Goal: Check status: Check status

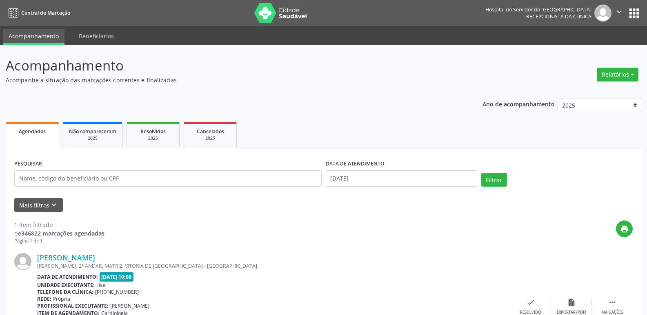
scroll to position [68, 0]
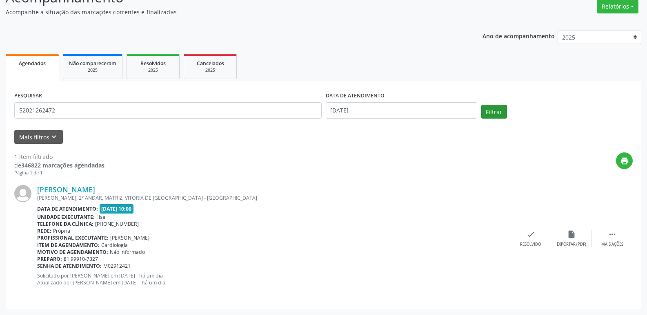
type input "52021262472"
click at [497, 111] on button "Filtrar" at bounding box center [494, 112] width 26 height 14
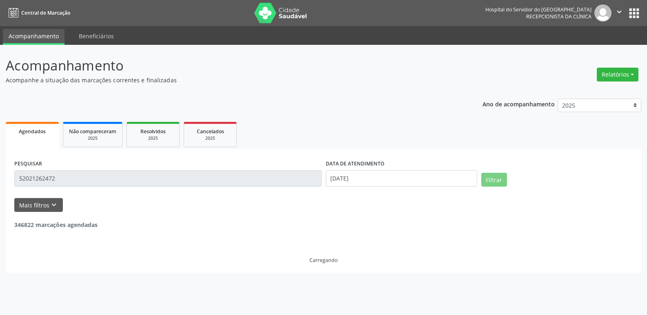
scroll to position [0, 0]
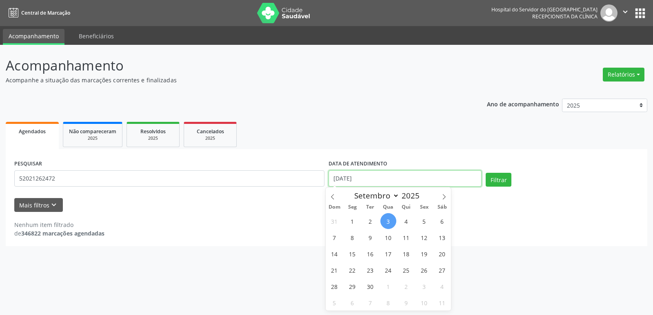
drag, startPoint x: 372, startPoint y: 174, endPoint x: 236, endPoint y: 175, distance: 135.8
click at [248, 175] on div "PESQUISAR 52021262472 DATA DE ATENDIMENTO [DATE] Filtrar" at bounding box center [326, 175] width 628 height 35
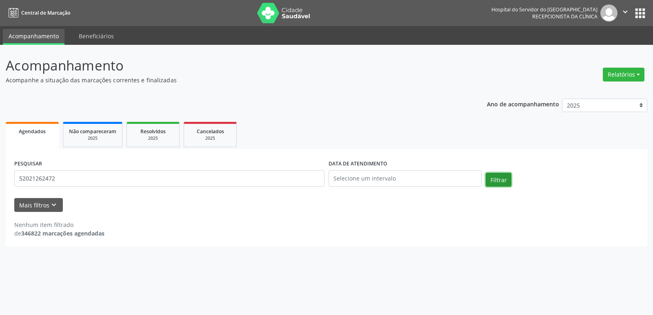
click at [505, 182] on button "Filtrar" at bounding box center [498, 180] width 26 height 14
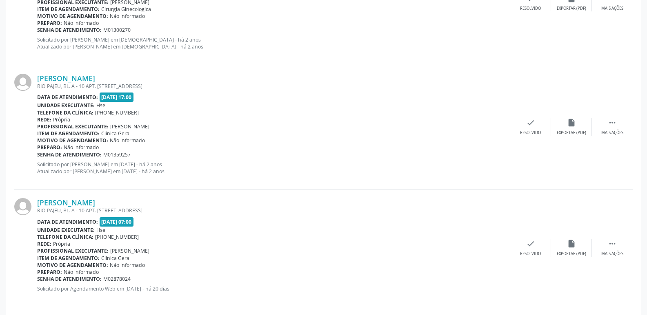
scroll to position [1556, 0]
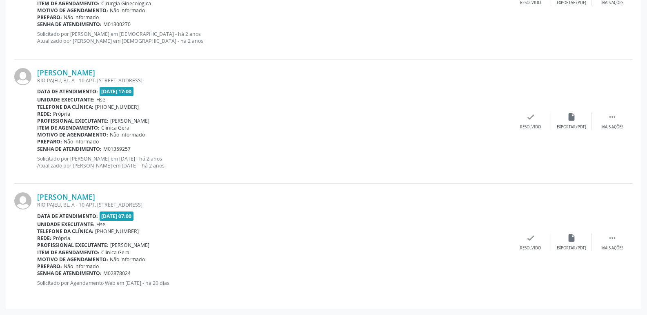
click at [421, 235] on div "Rede: [GEOGRAPHIC_DATA]" at bounding box center [273, 238] width 473 height 7
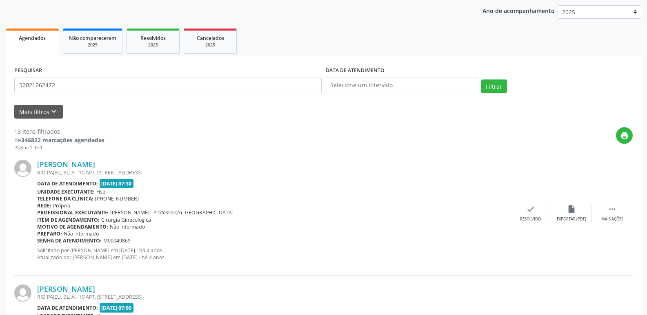
scroll to position [0, 0]
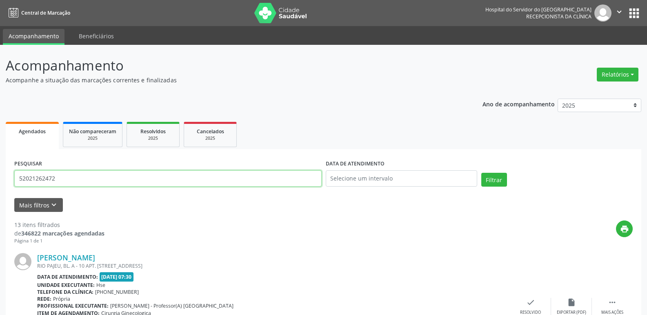
drag, startPoint x: 85, startPoint y: 174, endPoint x: 0, endPoint y: 175, distance: 85.3
type input "14960559420"
click at [490, 185] on button "Filtrar" at bounding box center [494, 180] width 26 height 14
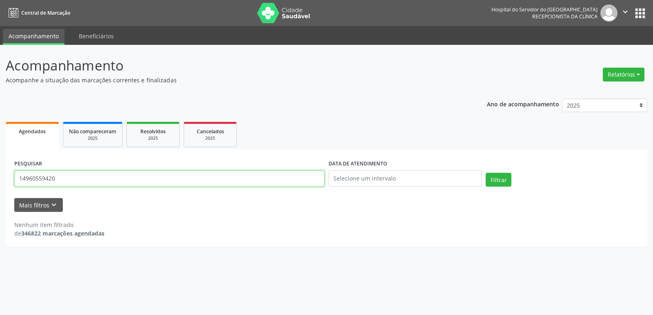
drag, startPoint x: 87, startPoint y: 173, endPoint x: 0, endPoint y: 179, distance: 87.1
click at [0, 182] on div "Acompanhamento Acompanhe a situação das marcações correntes e finalizadas Relat…" at bounding box center [326, 180] width 653 height 270
type input "[PERSON_NAME]"
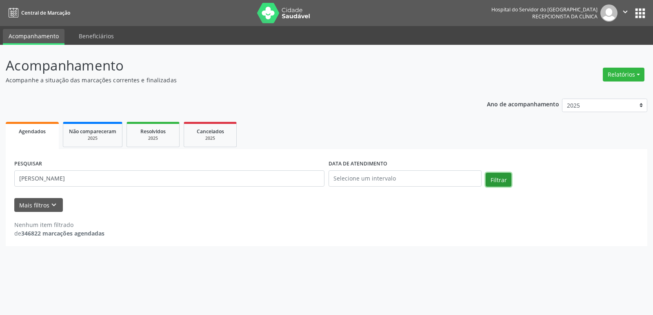
click at [505, 180] on button "Filtrar" at bounding box center [498, 180] width 26 height 14
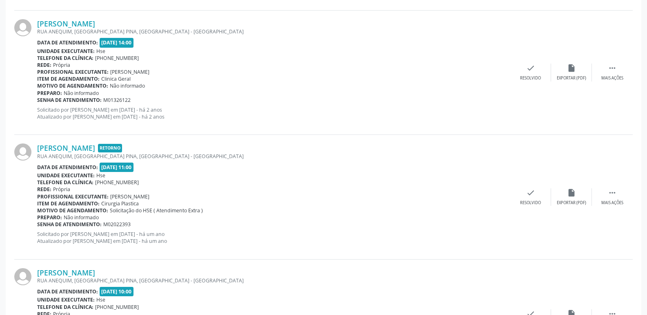
scroll to position [727, 0]
